Goal: Information Seeking & Learning: Learn about a topic

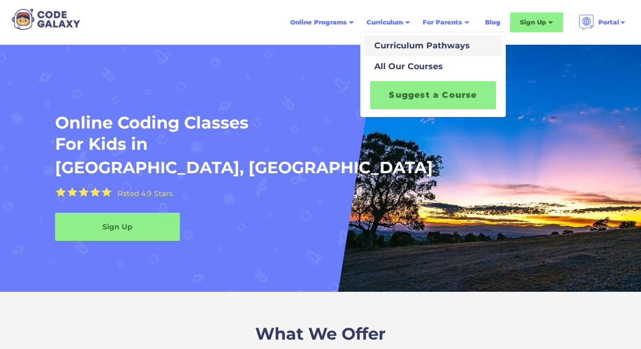
click at [407, 48] on div "Curriculum Pathways" at bounding box center [420, 46] width 100 height 12
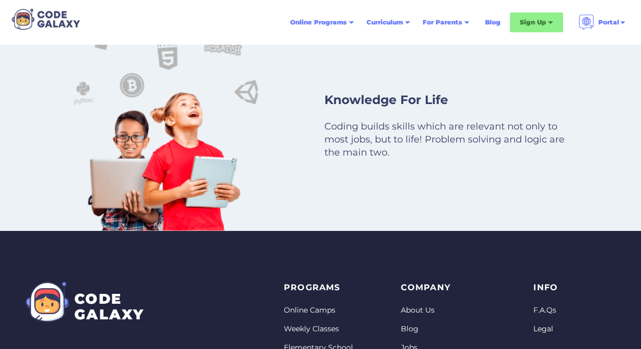
scroll to position [5877, 0]
